Goal: Task Accomplishment & Management: Complete application form

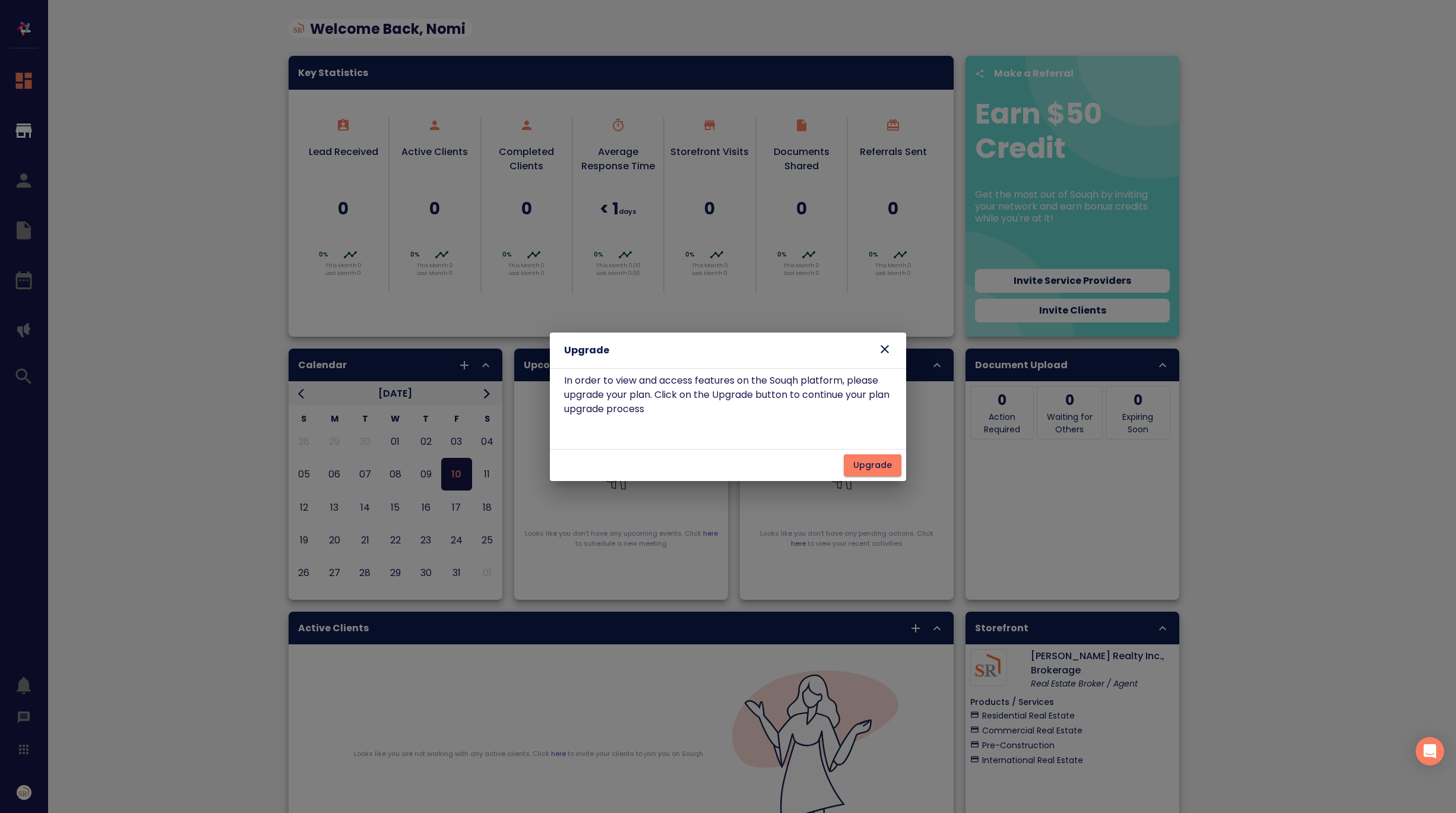
click at [884, 347] on icon at bounding box center [884, 349] width 14 height 14
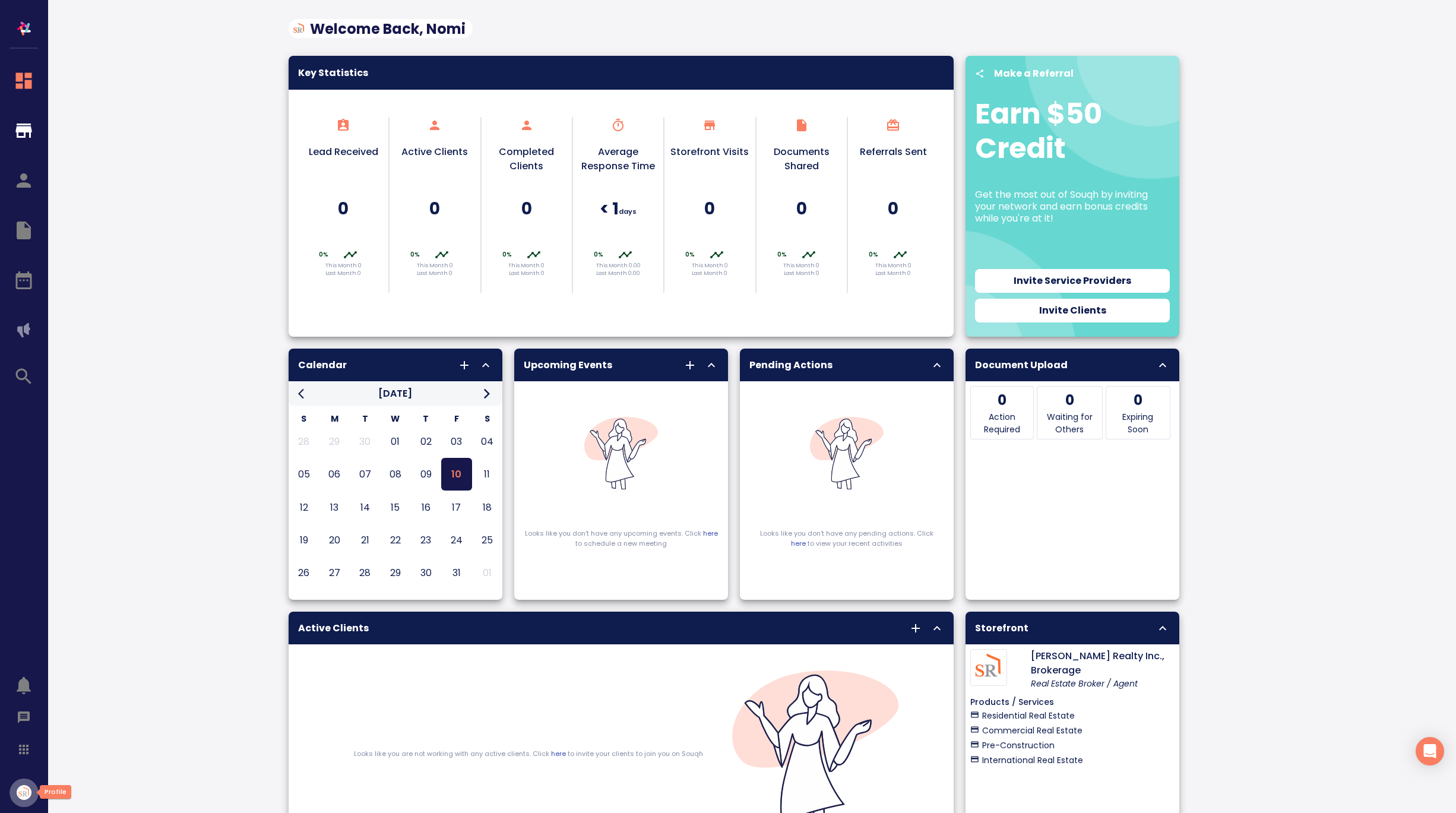
click at [26, 793] on img "button" at bounding box center [24, 792] width 15 height 15
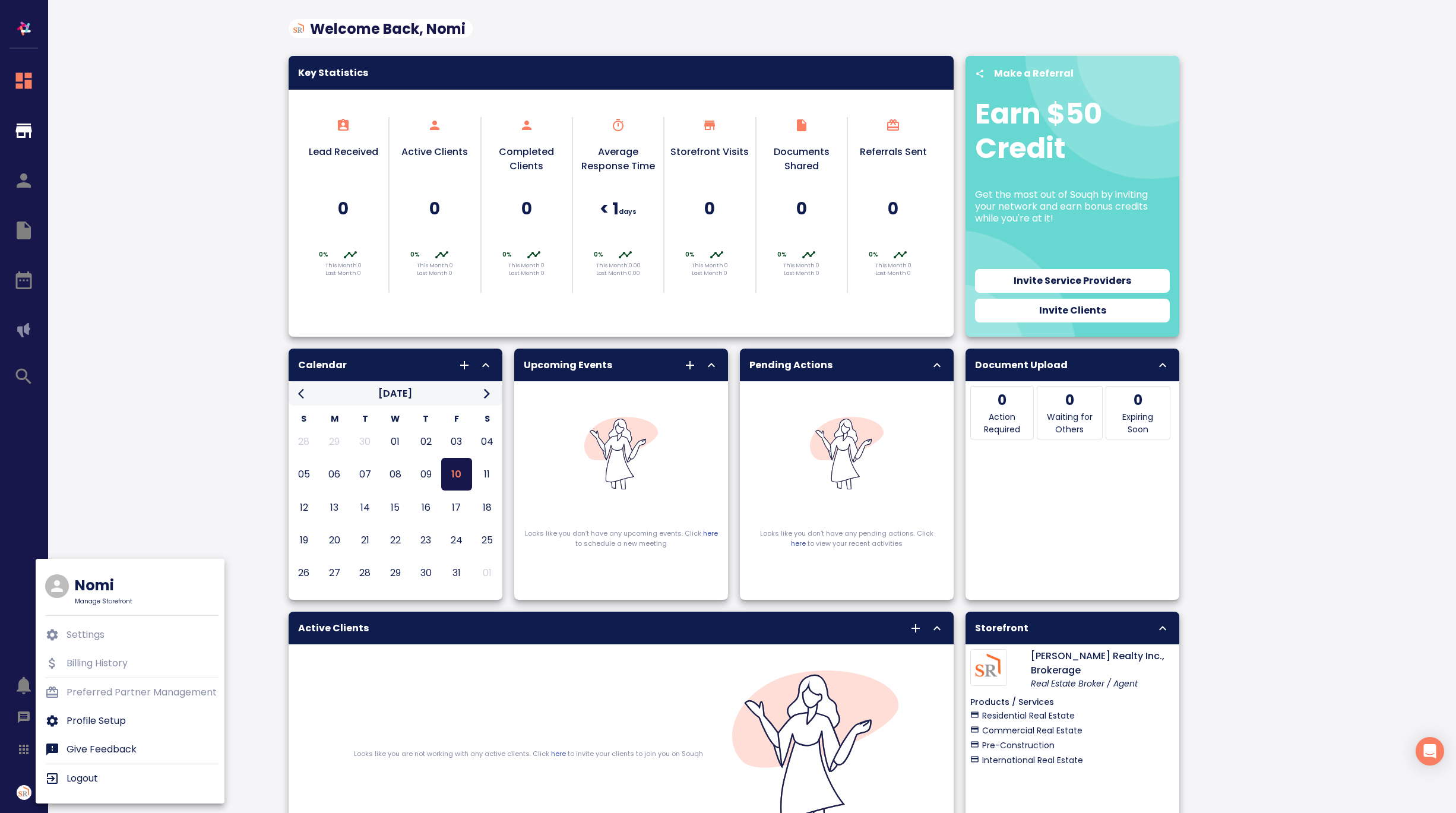
click at [119, 666] on ul "Settings Billing History Preferred Partner Management Profile Setup Give Feedba…" at bounding box center [132, 706] width 174 height 182
click at [93, 726] on p "Profile Setup" at bounding box center [96, 721] width 59 height 14
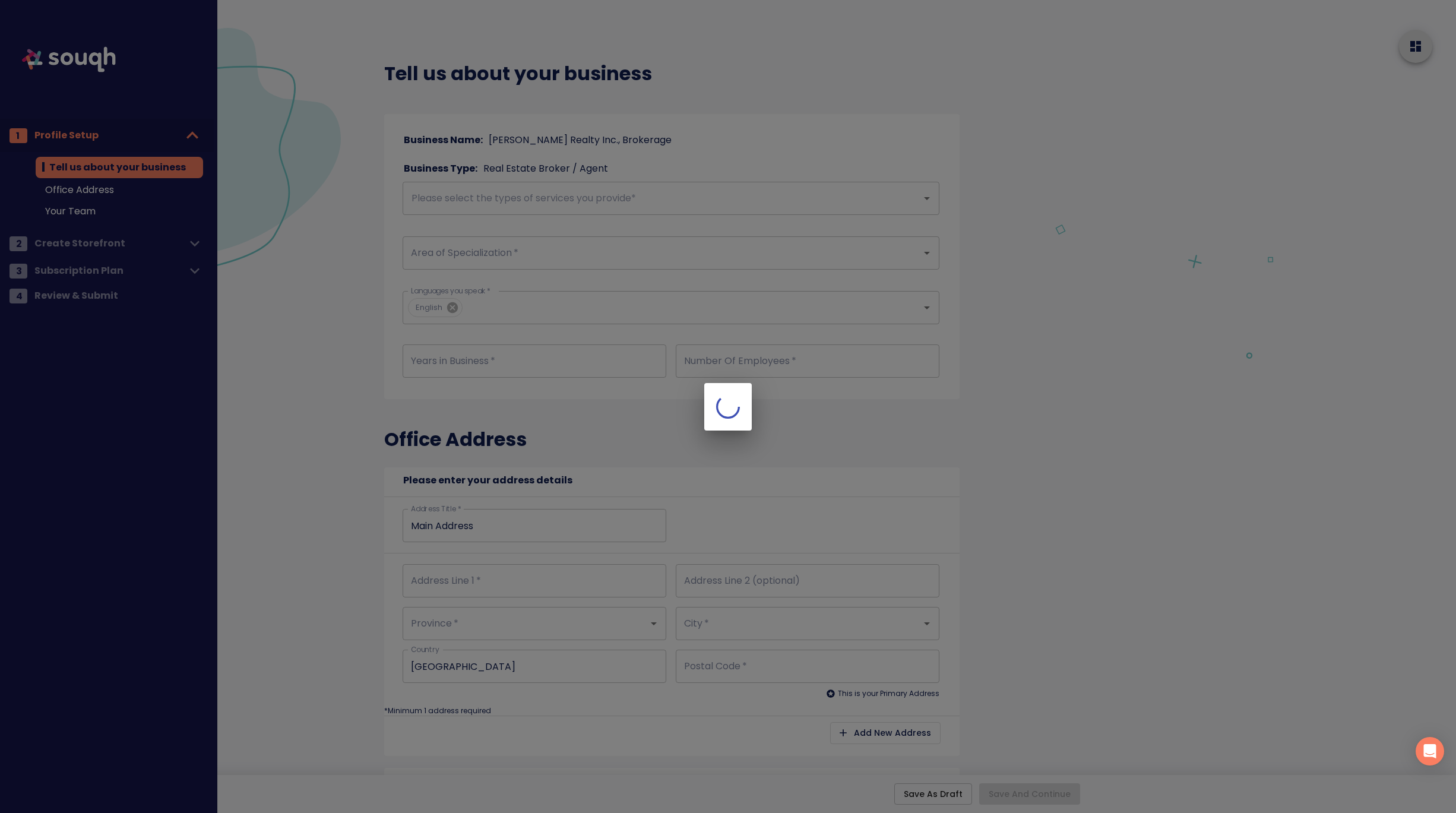
type input "10"
type input "3"
type input "[STREET_ADDRESS]"
type input "#204"
type input "[GEOGRAPHIC_DATA]"
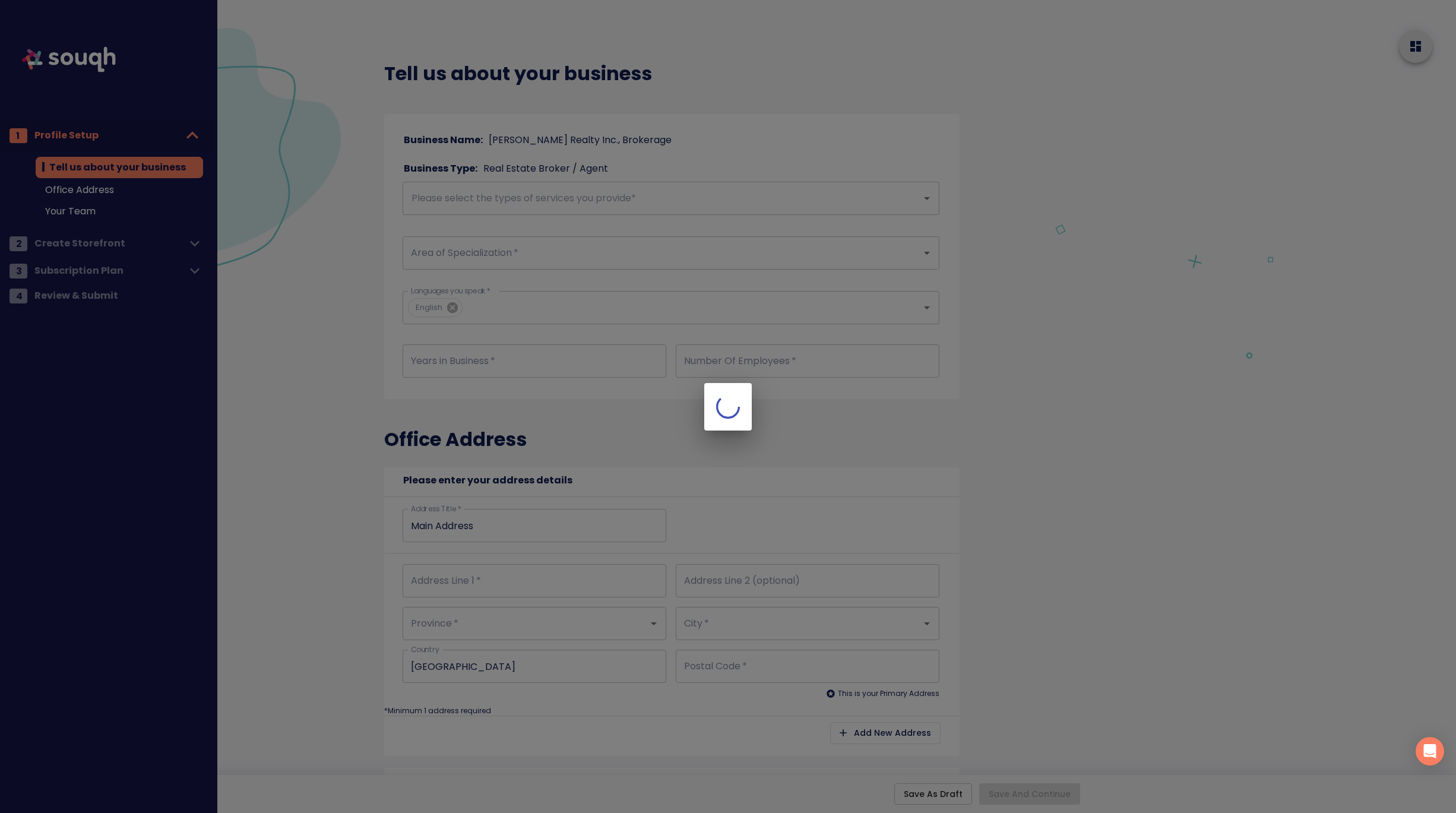
type input "[PERSON_NAME]"
type input "L9T2N2"
type input "[STREET_ADDRESS]"
type input "#204"
type input "[GEOGRAPHIC_DATA]"
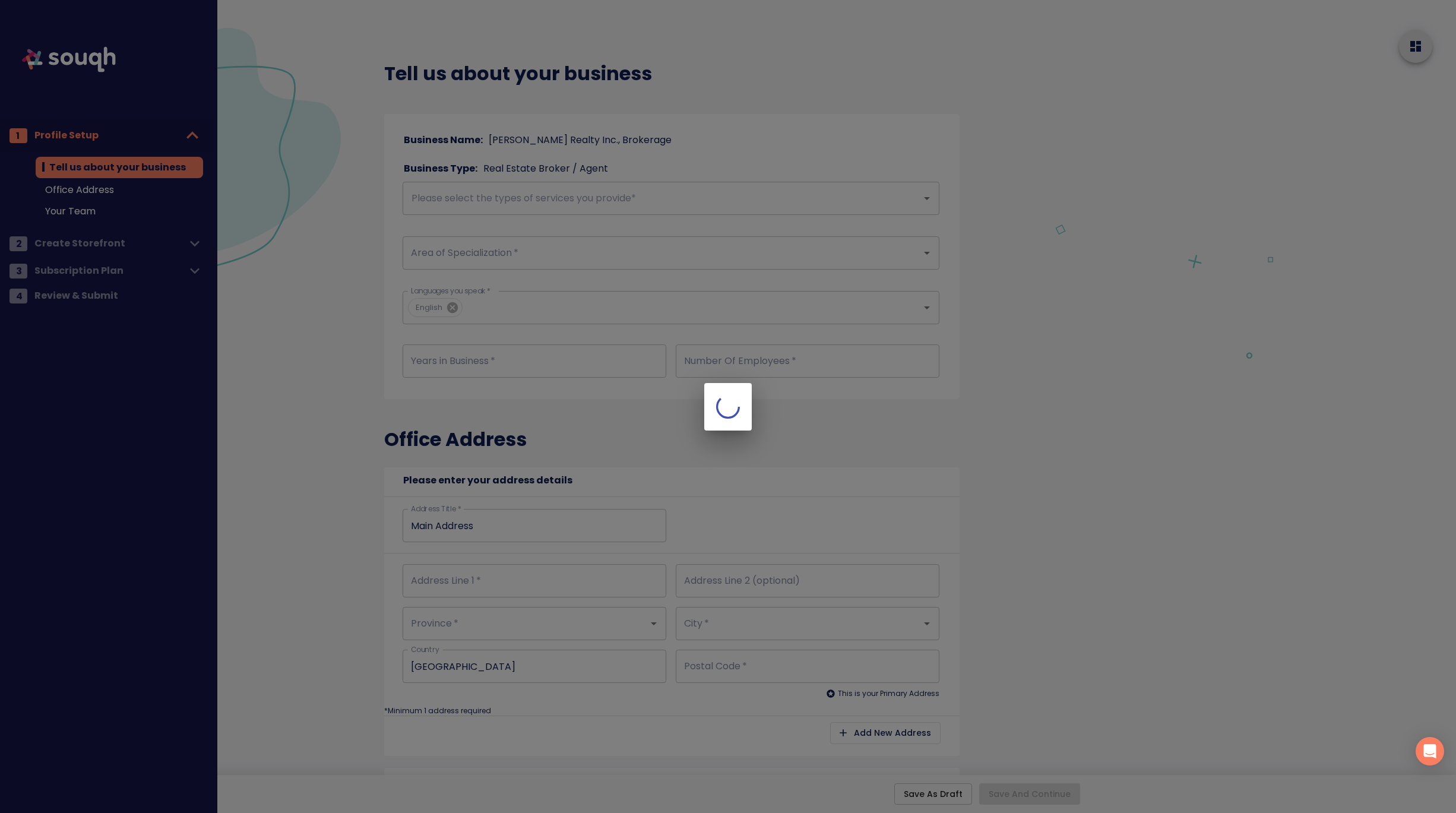
type input "[PERSON_NAME]"
type input "L9T2N2"
checkbox input "true"
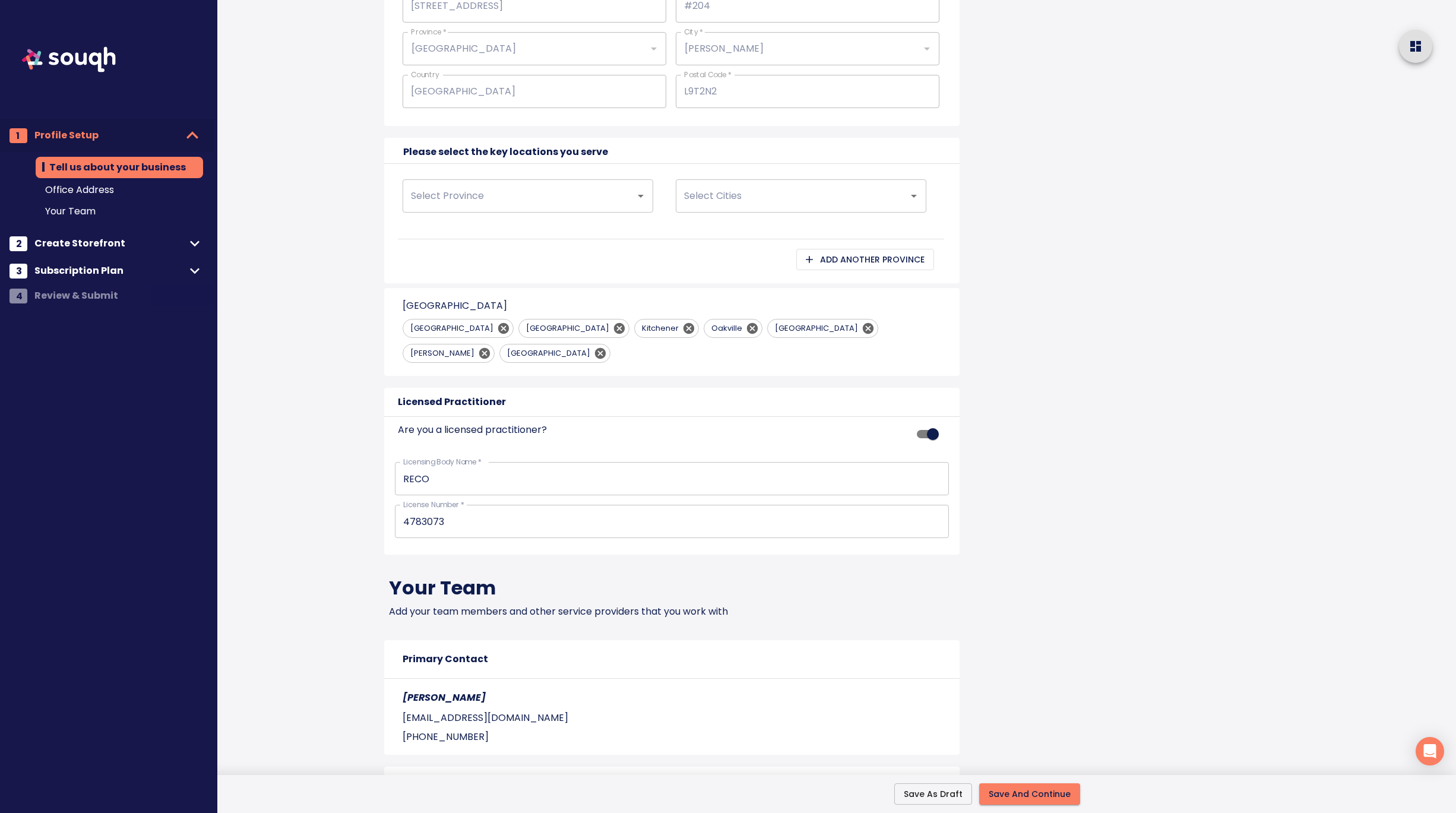
scroll to position [1022, 0]
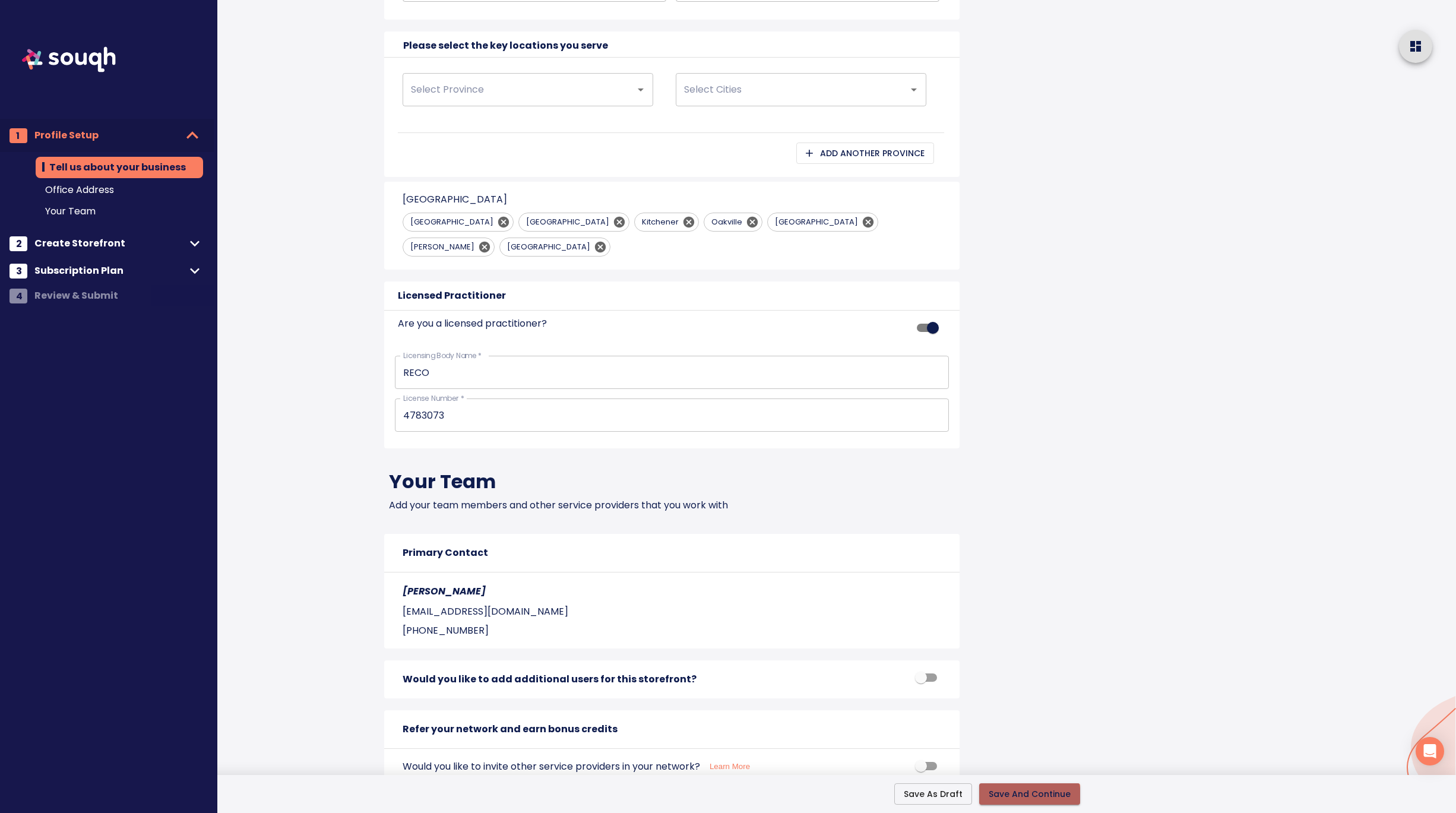
click at [1021, 797] on span "Save And Continue" at bounding box center [1030, 794] width 82 height 15
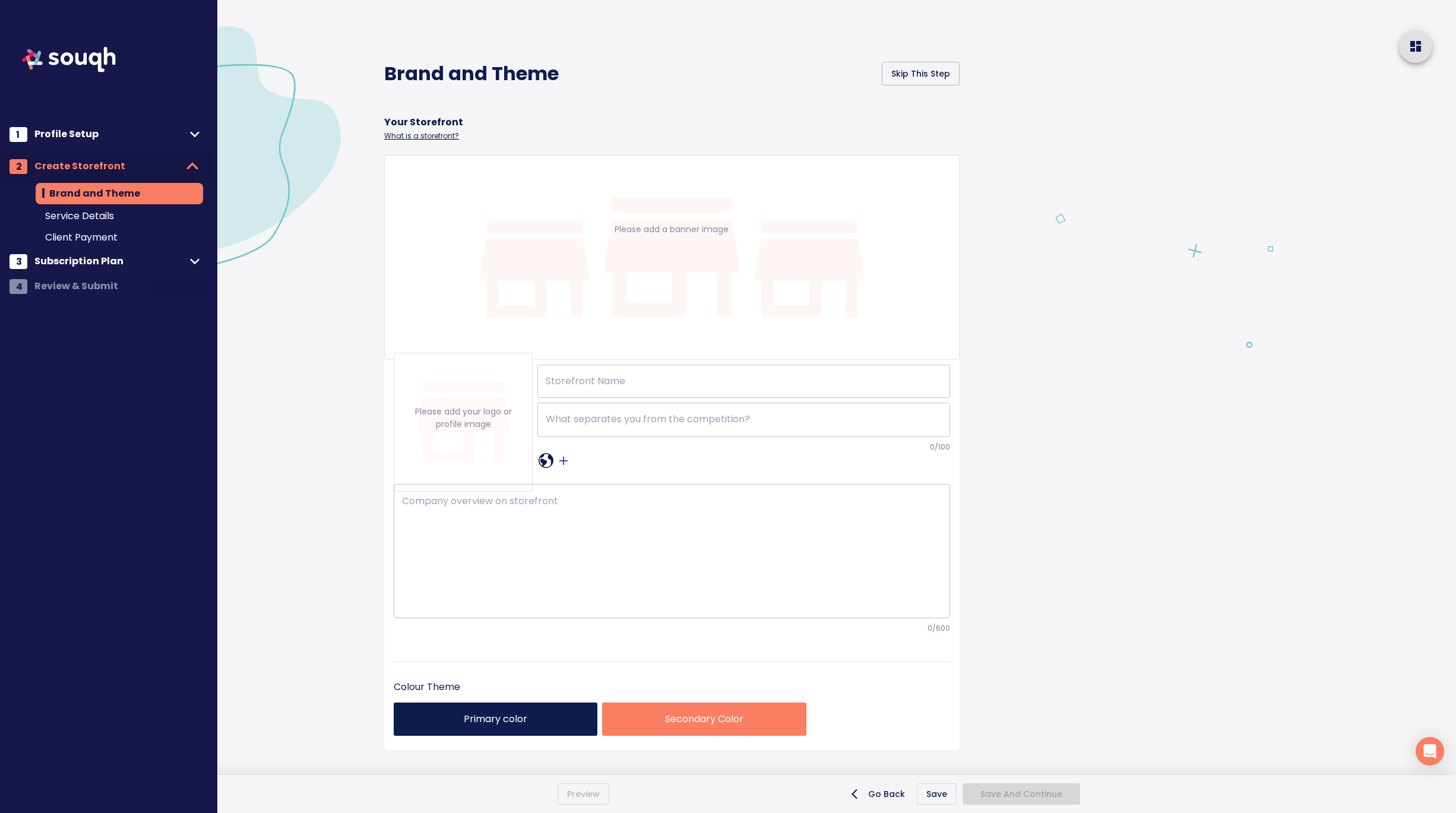
type input "[PERSON_NAME] Realty Inc., Brokerage"
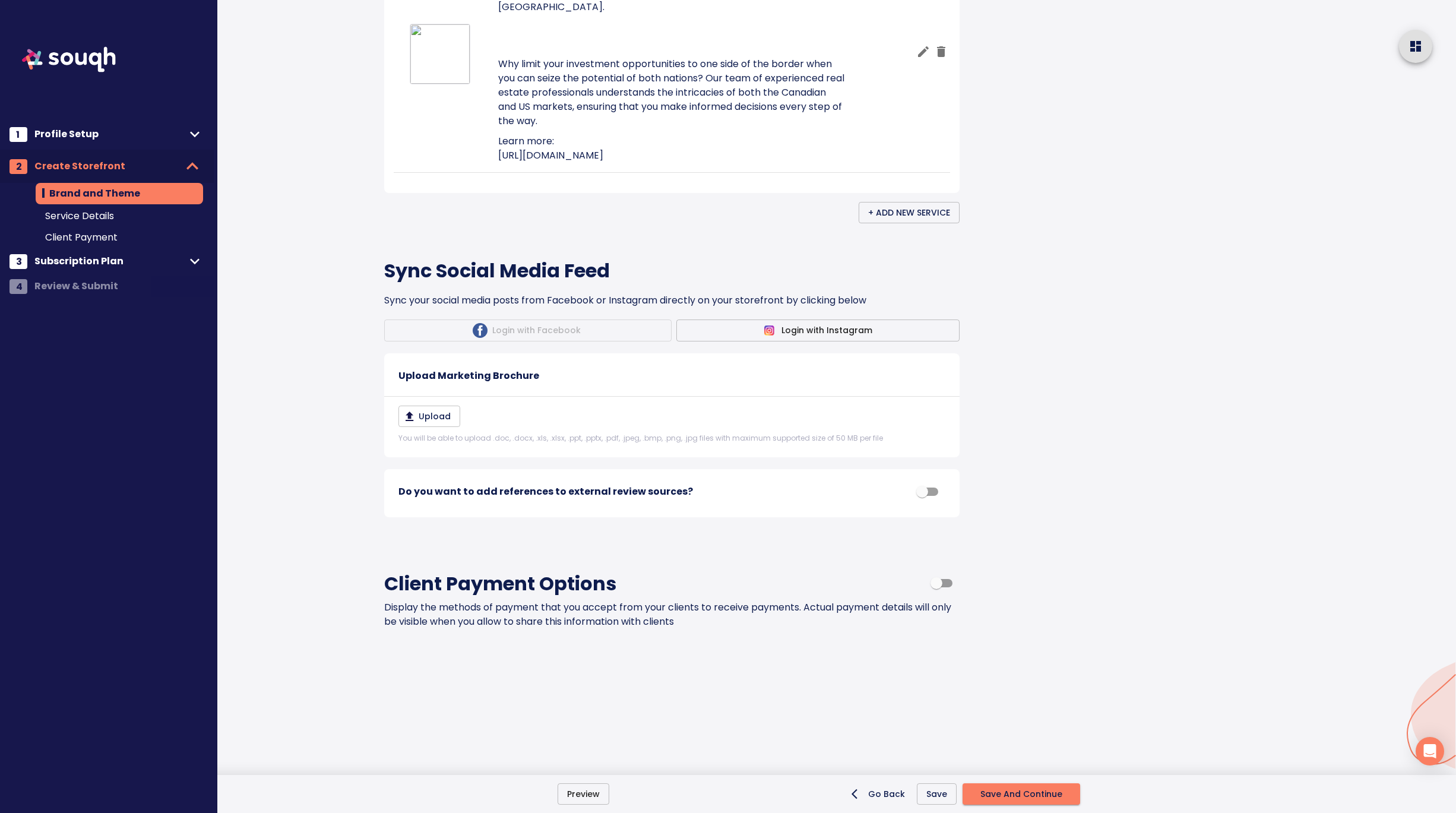
scroll to position [1661, 0]
click at [1018, 792] on span "Save And Continue" at bounding box center [1022, 794] width 82 height 15
